Goal: Download file/media

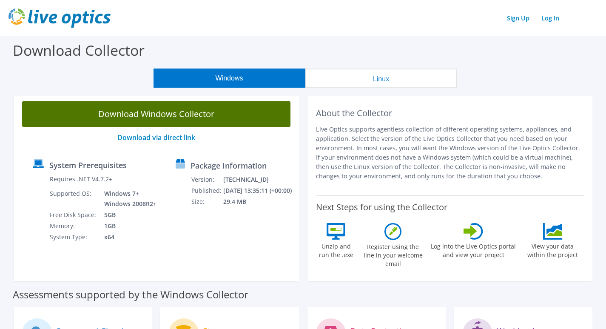
click at [199, 119] on link "Download Windows Collector" at bounding box center [156, 114] width 268 height 26
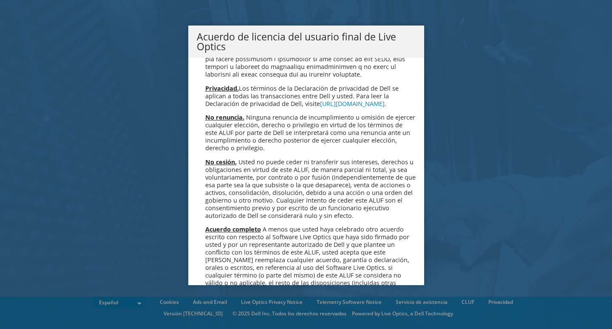
scroll to position [3606, 0]
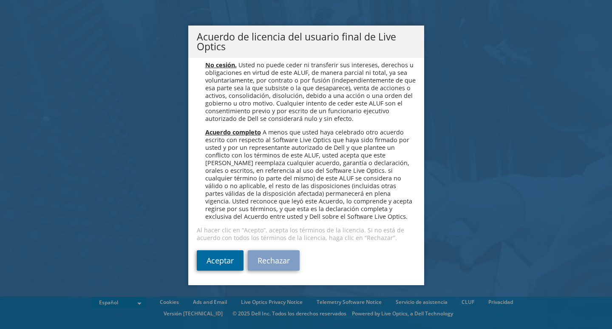
click at [216, 261] on link "Aceptar" at bounding box center [220, 260] width 47 height 20
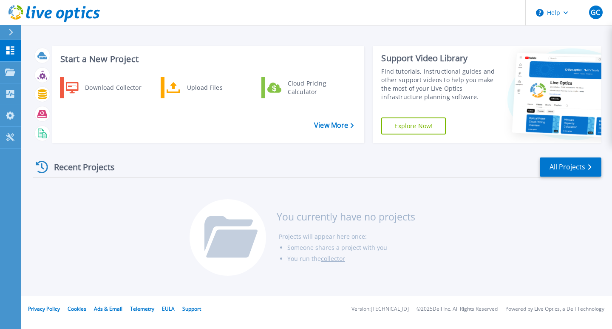
click at [227, 162] on div "Recent Projects All Projects" at bounding box center [317, 166] width 569 height 21
